Goal: Obtain resource: Download file/media

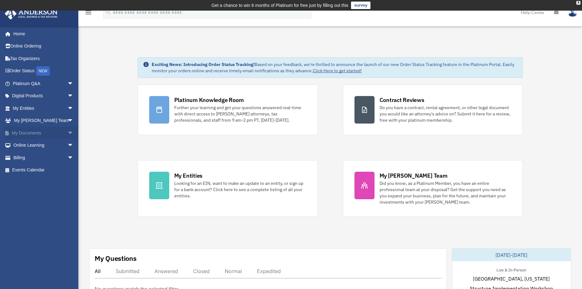
click at [67, 133] on span "arrow_drop_down" at bounding box center [73, 133] width 13 height 13
click at [29, 147] on link "Box" at bounding box center [46, 145] width 74 height 13
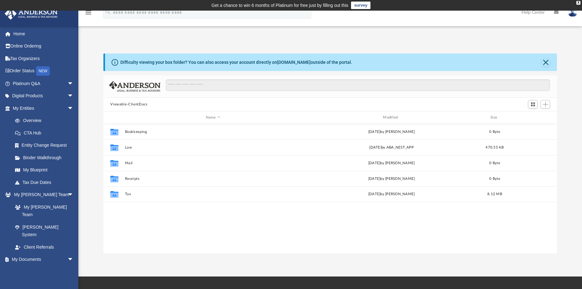
scroll to position [138, 449]
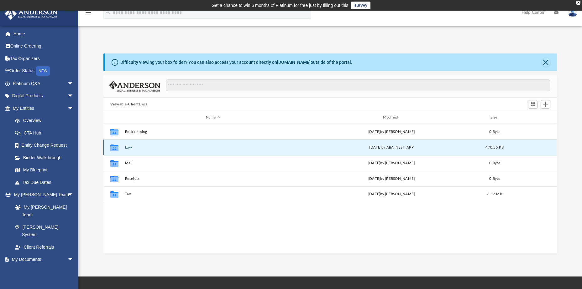
click at [130, 146] on button "Law" at bounding box center [213, 148] width 176 height 4
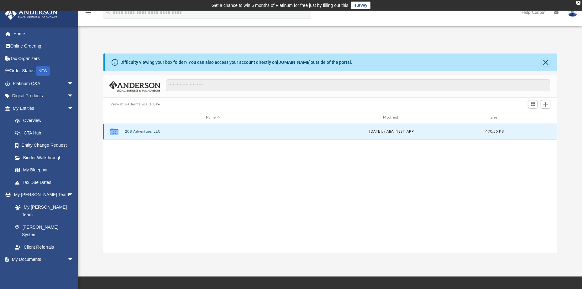
click at [142, 131] on button "208 Adventure, LLC" at bounding box center [213, 132] width 176 height 4
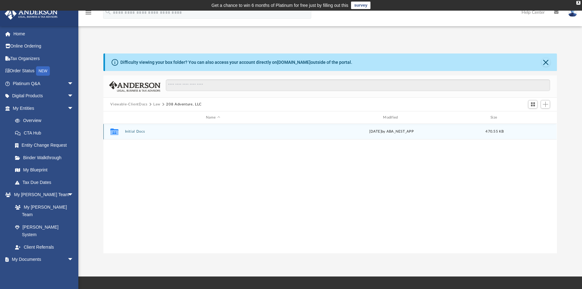
click at [132, 132] on button "Initial Docs" at bounding box center [213, 132] width 176 height 4
click at [184, 133] on button "208 Adventure LLC - EIN Notice.pdf" at bounding box center [213, 132] width 176 height 4
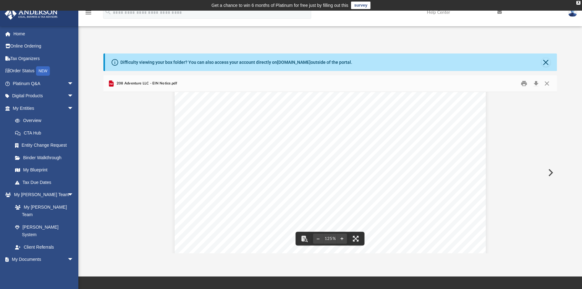
scroll to position [0, 0]
click at [545, 63] on button "Close" at bounding box center [545, 62] width 9 height 9
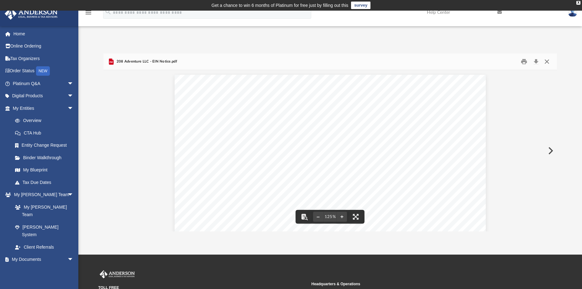
click at [544, 64] on button "Close" at bounding box center [546, 62] width 11 height 10
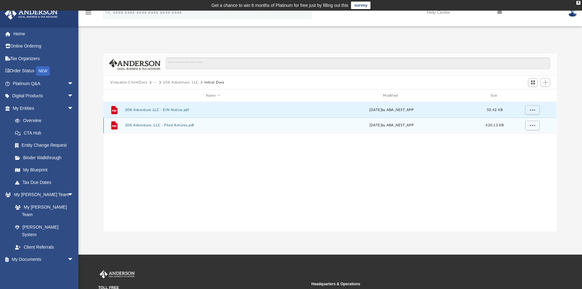
click at [177, 126] on button "208 Adventure, LLC - Filed Articles.pdf" at bounding box center [213, 125] width 176 height 4
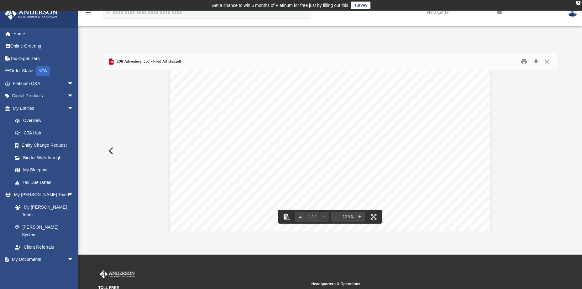
scroll to position [1217, 0]
click at [36, 33] on link "Home" at bounding box center [43, 34] width 79 height 13
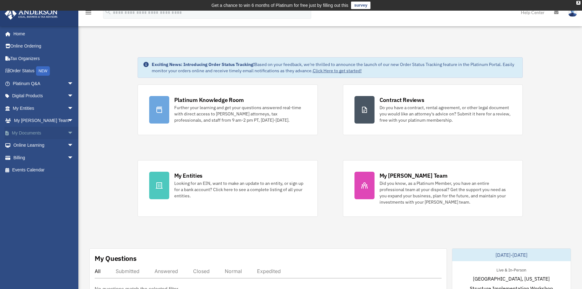
click at [67, 134] on span "arrow_drop_down" at bounding box center [73, 133] width 13 height 13
click at [26, 145] on link "Box" at bounding box center [46, 145] width 74 height 13
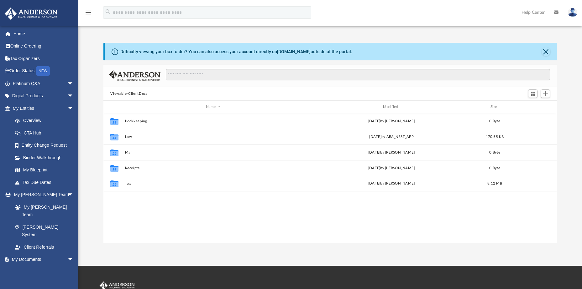
scroll to position [138, 449]
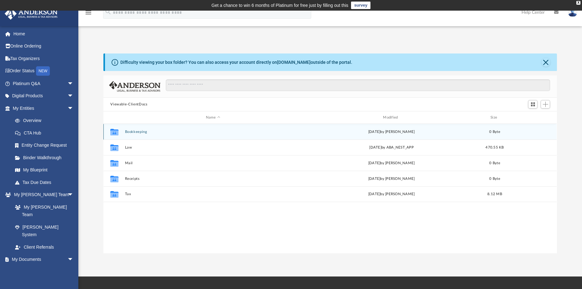
click at [139, 131] on button "Bookkeeping" at bounding box center [213, 132] width 176 height 4
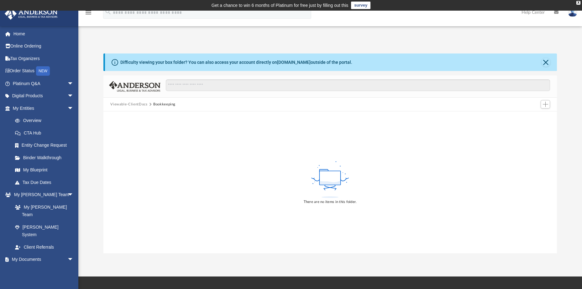
click at [570, 12] on img at bounding box center [572, 12] width 9 height 9
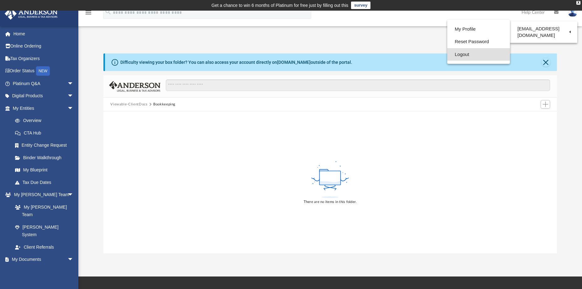
click at [466, 52] on link "Logout" at bounding box center [478, 54] width 63 height 13
